Goal: Task Accomplishment & Management: Manage account settings

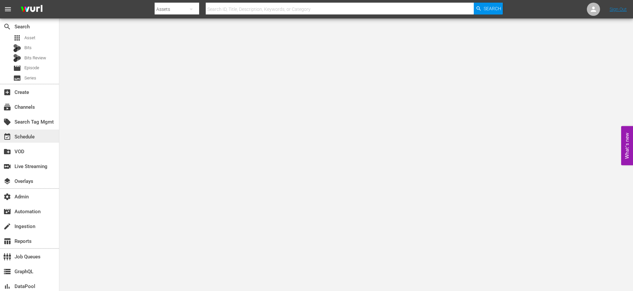
click at [30, 139] on div "event_available Schedule" at bounding box center [18, 136] width 37 height 6
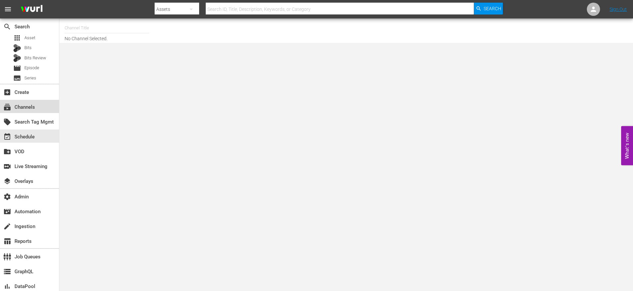
click at [26, 109] on div "subscriptions Channels" at bounding box center [18, 106] width 37 height 6
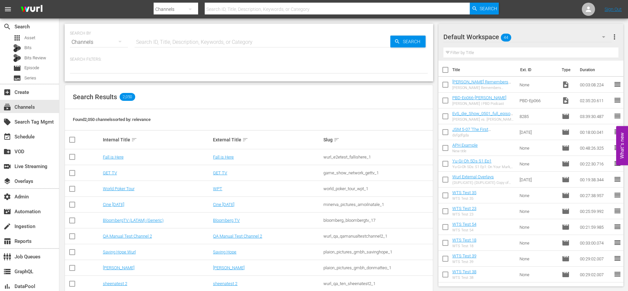
click at [158, 42] on input "text" at bounding box center [262, 42] width 256 height 16
type input "GN"
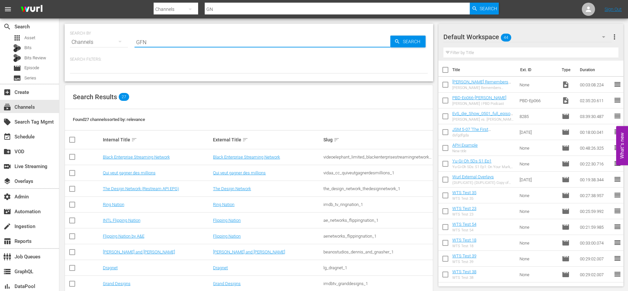
type input "GFN"
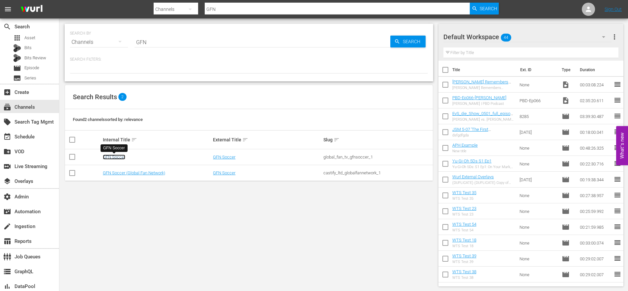
click at [114, 157] on link "GFN Soccer" at bounding box center [114, 157] width 22 height 5
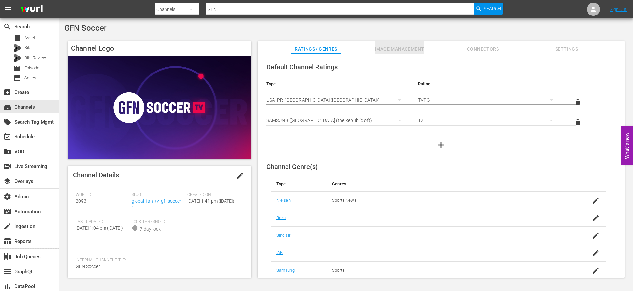
click at [409, 53] on span "Image Management" at bounding box center [399, 49] width 49 height 8
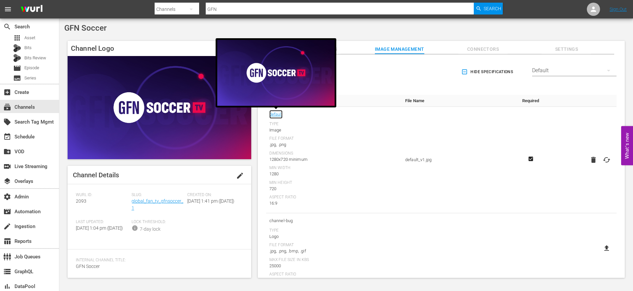
click at [277, 114] on link "default" at bounding box center [275, 114] width 13 height 9
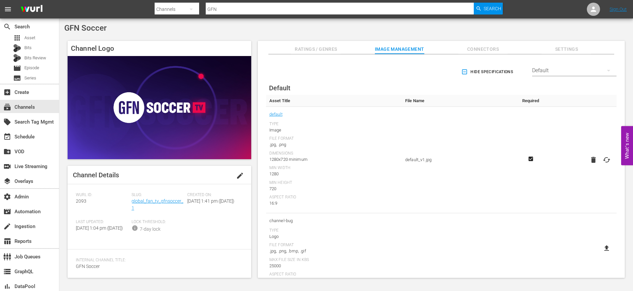
click at [544, 71] on div "Default" at bounding box center [574, 70] width 84 height 18
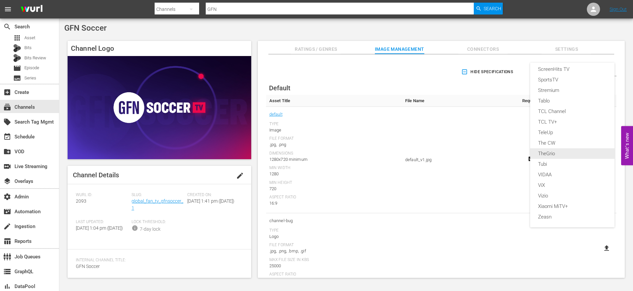
scroll to position [155, 0]
click at [554, 158] on div "Samsung TV+" at bounding box center [572, 158] width 69 height 11
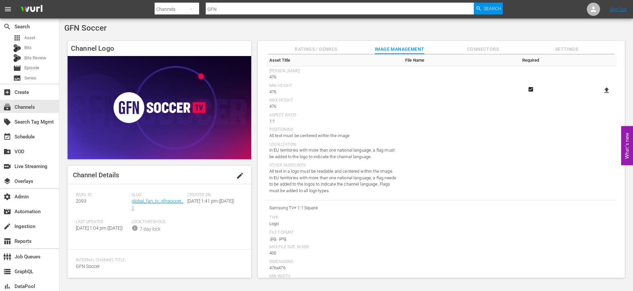
scroll to position [0, 0]
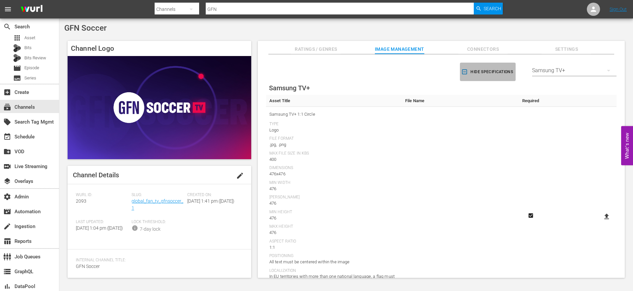
click at [464, 71] on icon "button" at bounding box center [464, 72] width 5 height 5
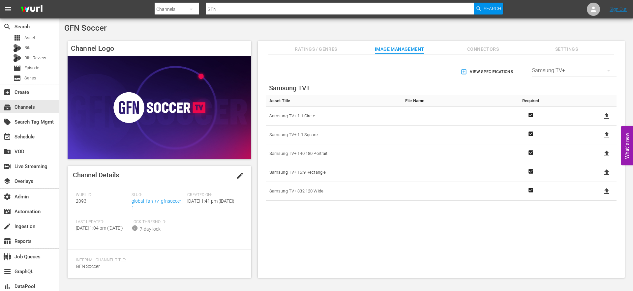
click at [546, 72] on div "Samsung TV+" at bounding box center [574, 70] width 84 height 18
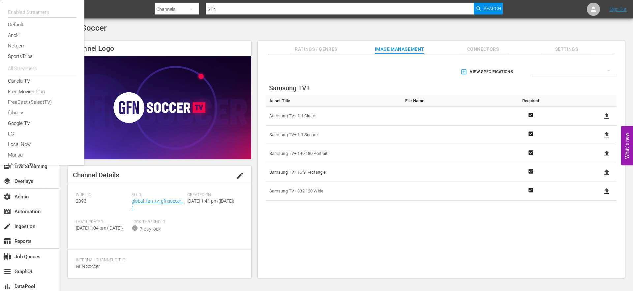
scroll to position [234, 0]
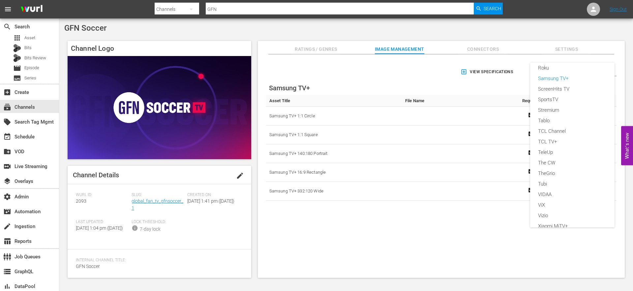
click at [475, 86] on div "Enabled Streamers Default Anoki Netgem SportsTribal All Streamers Canela TV Fre…" at bounding box center [316, 145] width 633 height 291
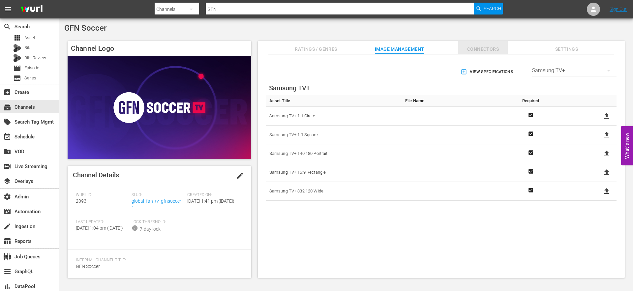
click at [476, 52] on span "Connectors" at bounding box center [482, 49] width 49 height 8
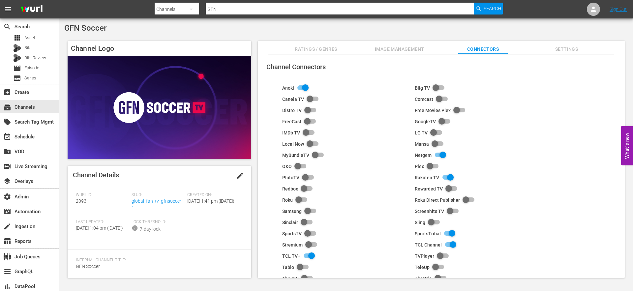
click at [408, 52] on span "Image Management" at bounding box center [399, 49] width 49 height 8
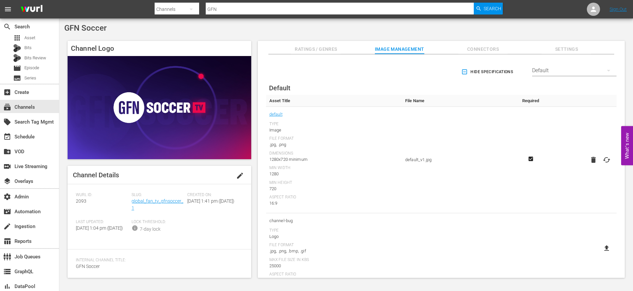
click at [571, 69] on div "Default" at bounding box center [574, 70] width 84 height 18
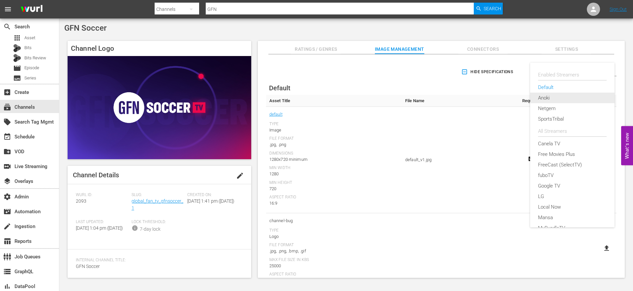
click at [542, 100] on div "Anoki" at bounding box center [572, 98] width 69 height 11
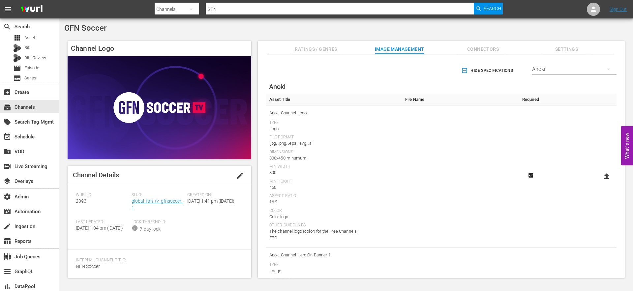
scroll to position [0, 0]
click at [554, 72] on div "Anoki" at bounding box center [574, 70] width 84 height 18
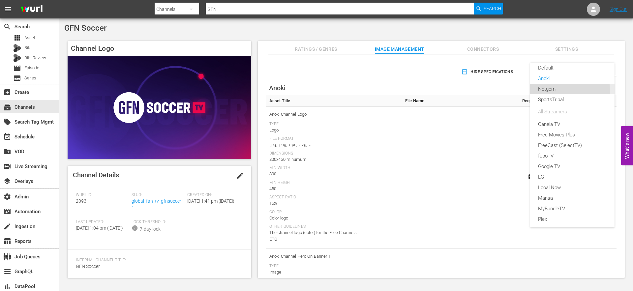
click at [545, 91] on div "Netgem" at bounding box center [572, 89] width 69 height 11
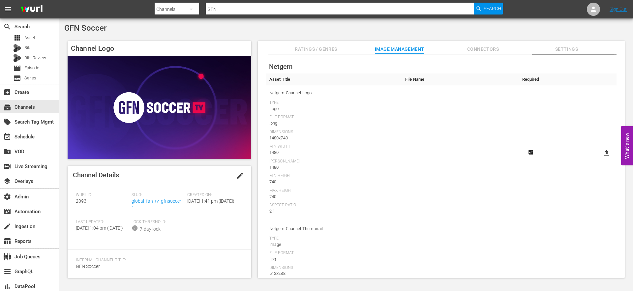
scroll to position [0, 0]
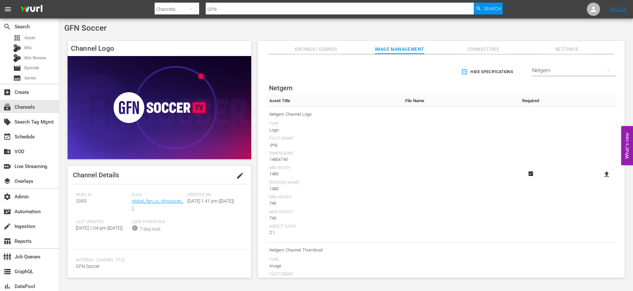
click at [548, 72] on div "Netgem" at bounding box center [574, 70] width 84 height 18
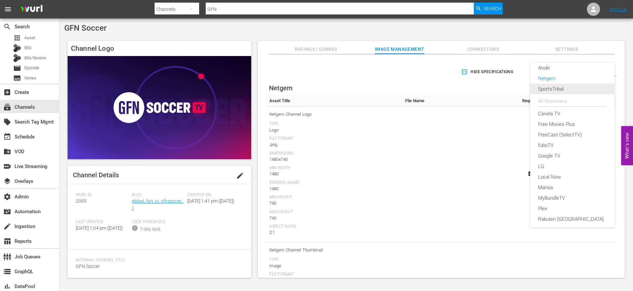
click at [544, 89] on div "SportsTribal" at bounding box center [572, 89] width 69 height 11
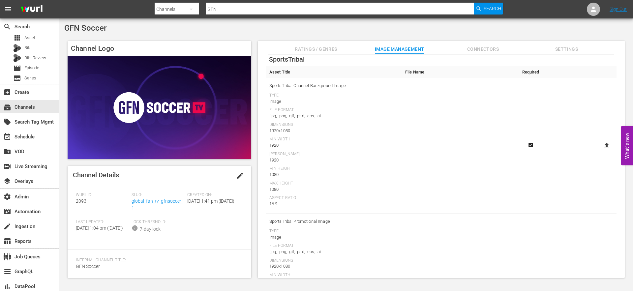
scroll to position [0, 0]
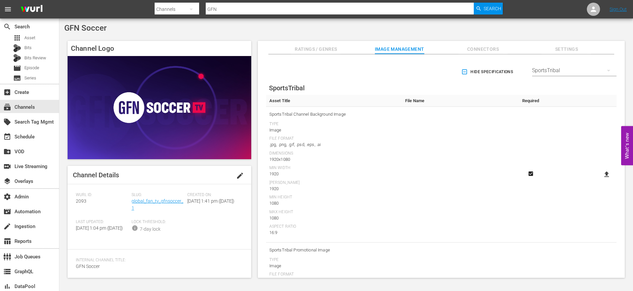
click at [545, 74] on div "SportsTribal" at bounding box center [574, 70] width 84 height 18
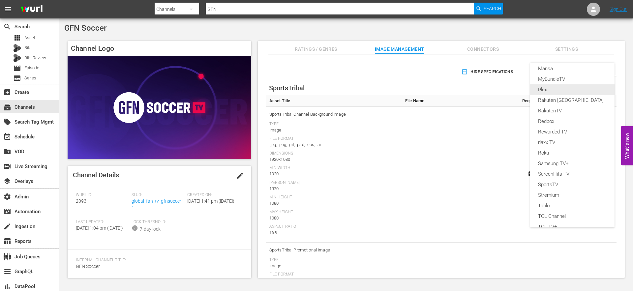
scroll to position [151, 0]
click at [440, 185] on div "Enabled Streamers Default Anoki Netgem SportsTribal All Streamers Canela TV Fre…" at bounding box center [316, 145] width 633 height 291
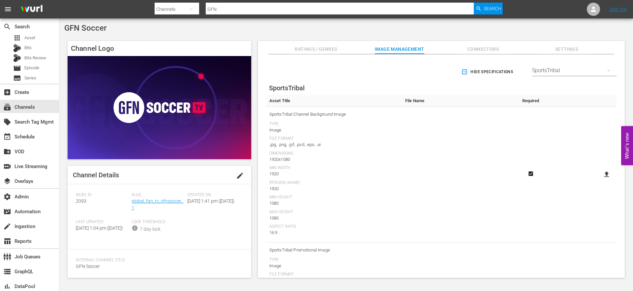
scroll to position [0, 0]
click at [313, 46] on span "Ratings / Genres" at bounding box center [315, 49] width 49 height 8
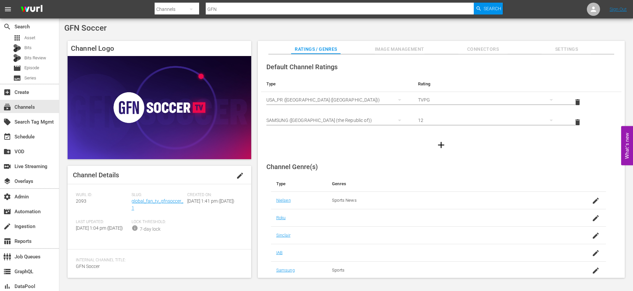
click at [392, 50] on span "Image Management" at bounding box center [399, 49] width 49 height 8
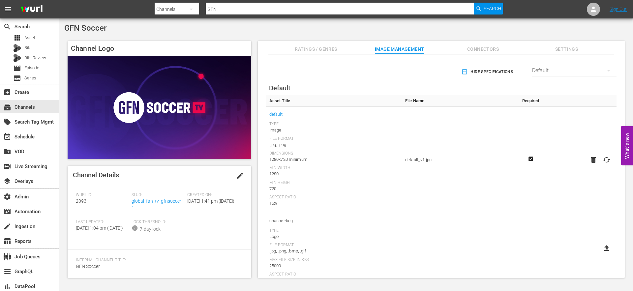
click at [481, 51] on span "Connectors" at bounding box center [482, 49] width 49 height 8
